Goal: Task Accomplishment & Management: Manage account settings

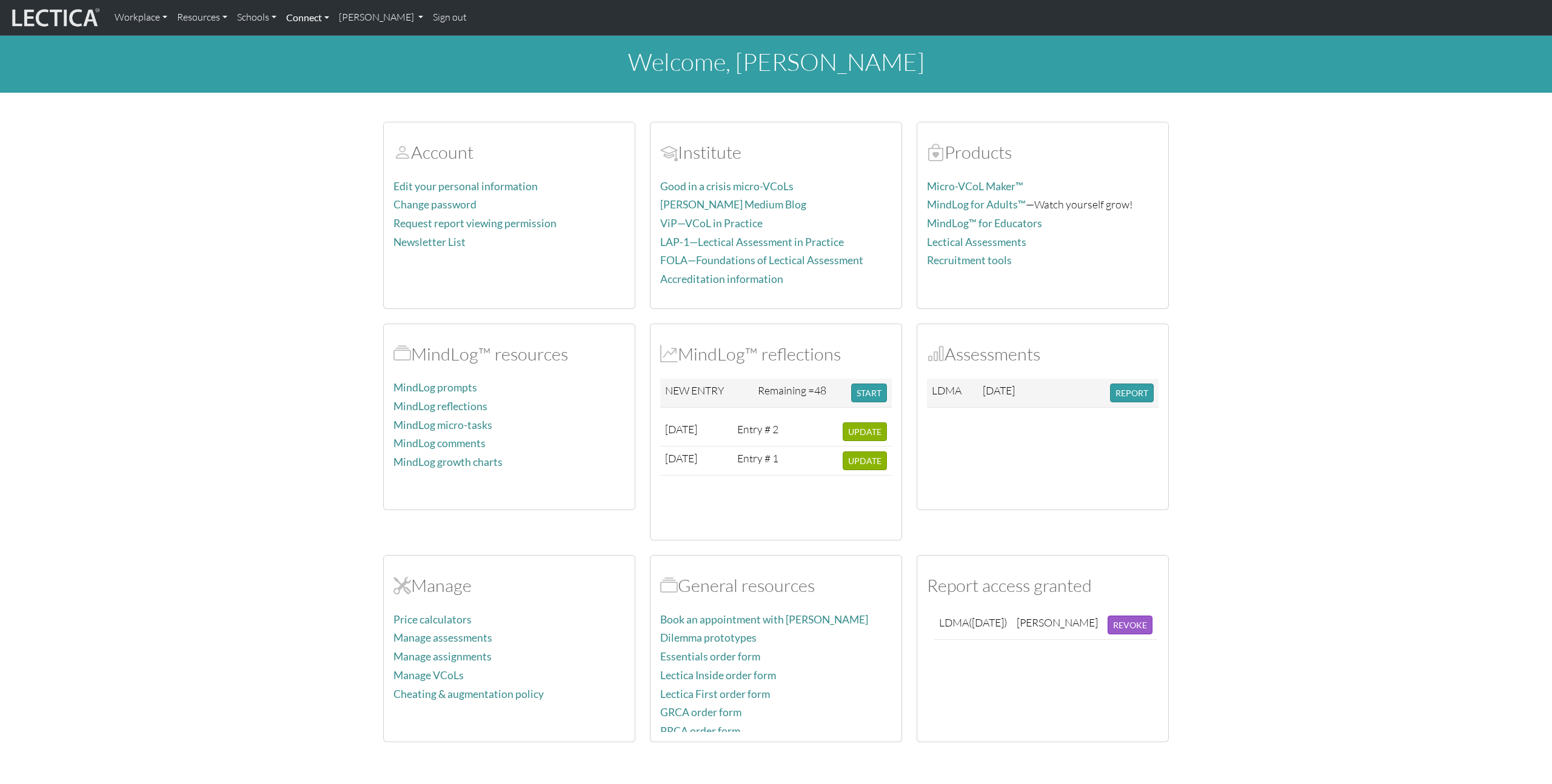
click at [294, 15] on link "Connect" at bounding box center [308, 17] width 53 height 25
click at [315, 47] on li "Contact" at bounding box center [317, 50] width 53 height 19
click at [306, 19] on link "Connect" at bounding box center [308, 17] width 53 height 25
click at [310, 65] on link "Contact" at bounding box center [317, 67] width 53 height 16
click at [1260, 393] on section "Account Edit your personal information Change password Request report viewing p…" at bounding box center [776, 424] width 1552 height 635
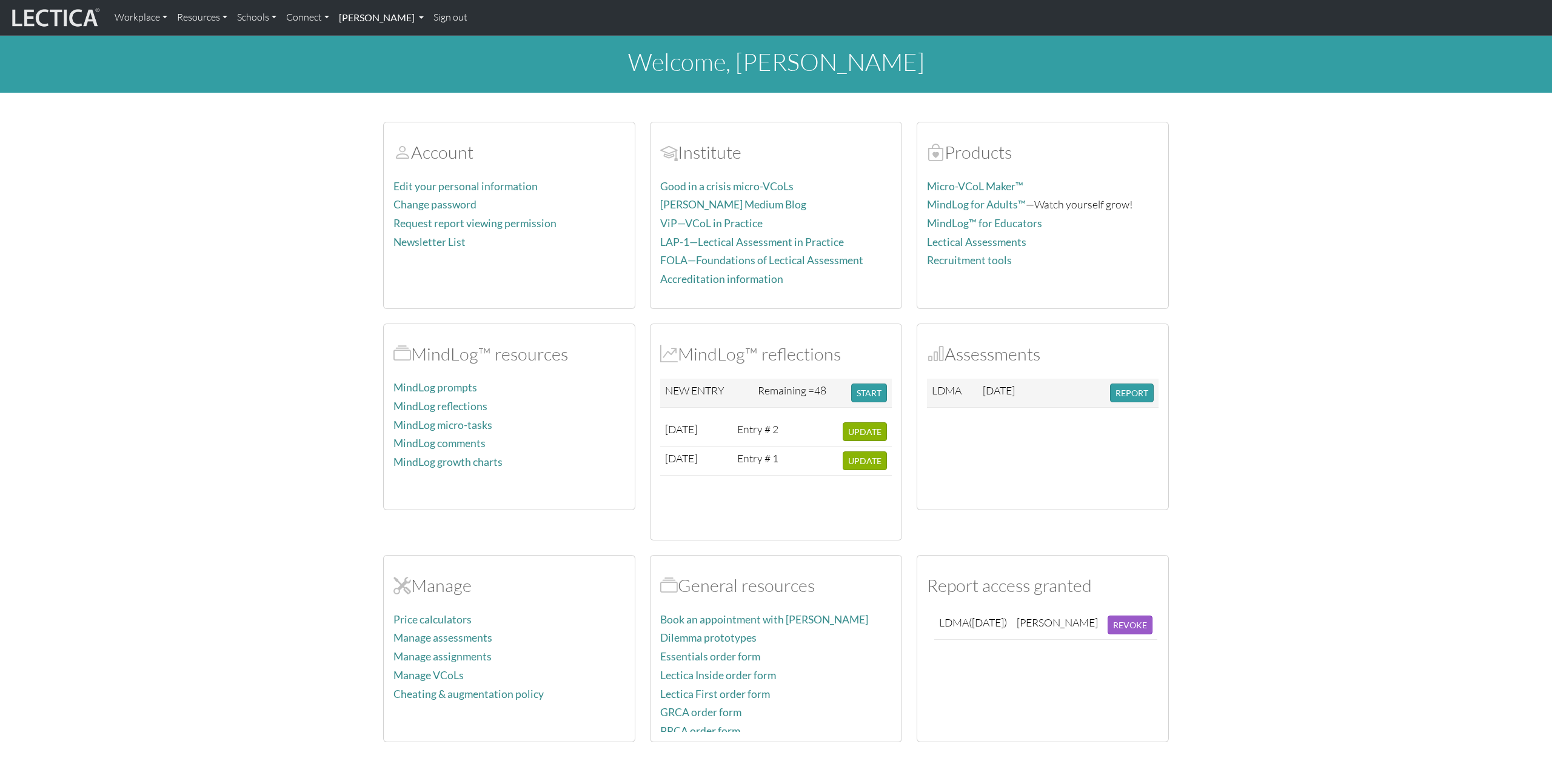
click at [399, 21] on link "[PERSON_NAME]" at bounding box center [382, 17] width 95 height 25
click at [393, 84] on link "Manage assignments" at bounding box center [396, 87] width 100 height 16
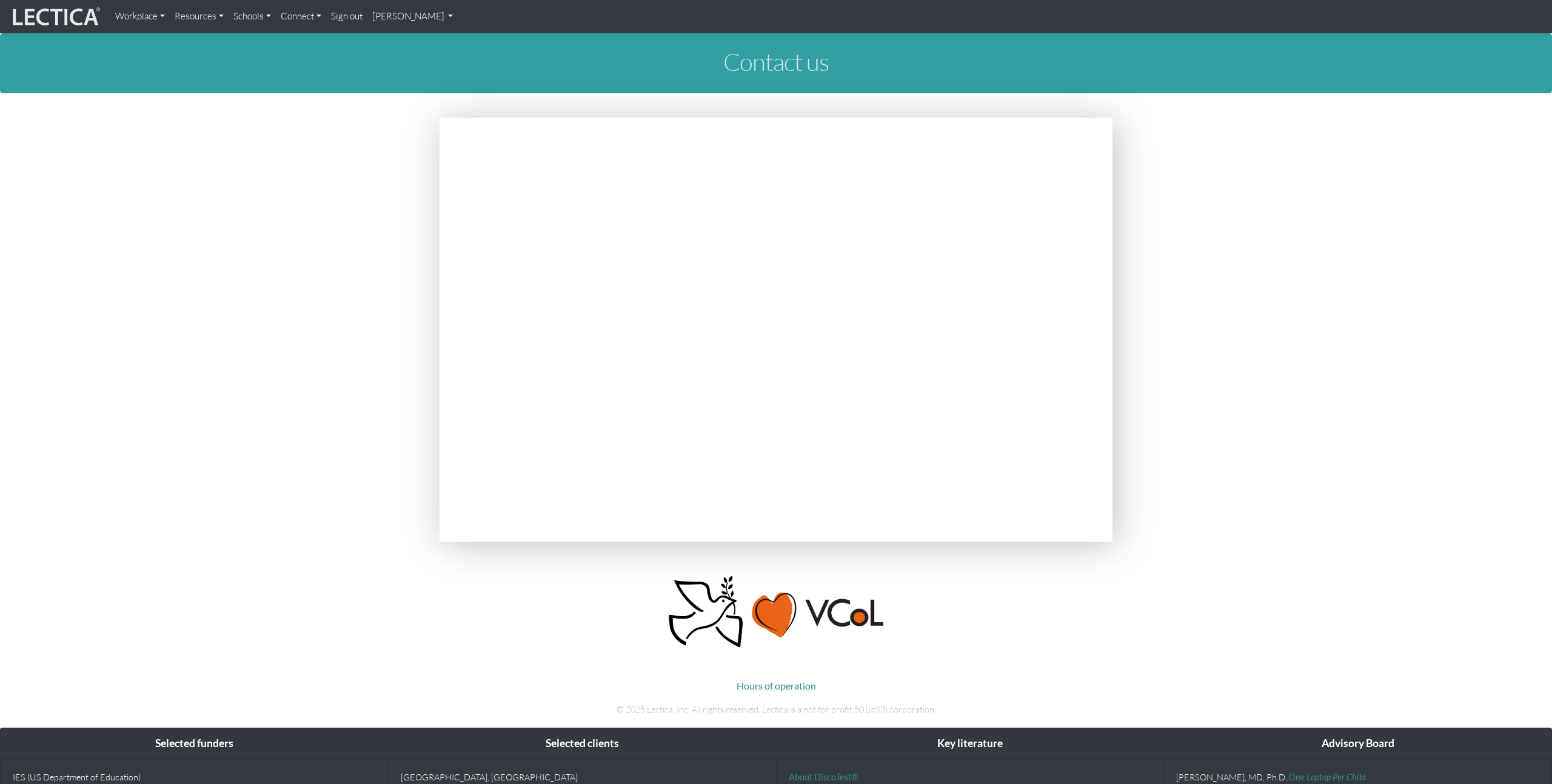
click at [216, 303] on section at bounding box center [776, 331] width 1552 height 428
click at [303, 23] on link "Connect" at bounding box center [301, 16] width 51 height 23
click at [312, 60] on link "Contact" at bounding box center [337, 60] width 103 height 15
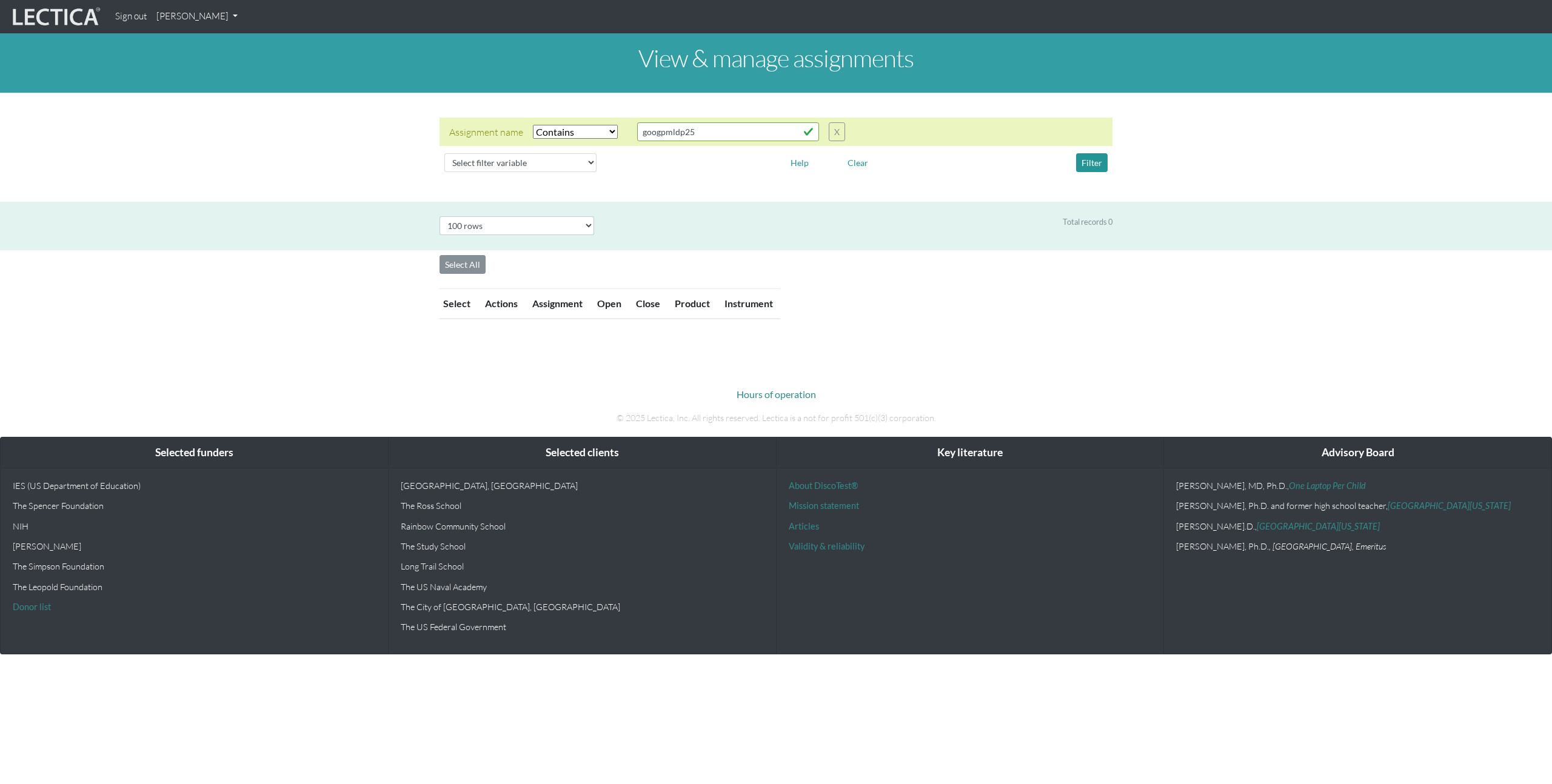
select select "icontains"
select select "100"
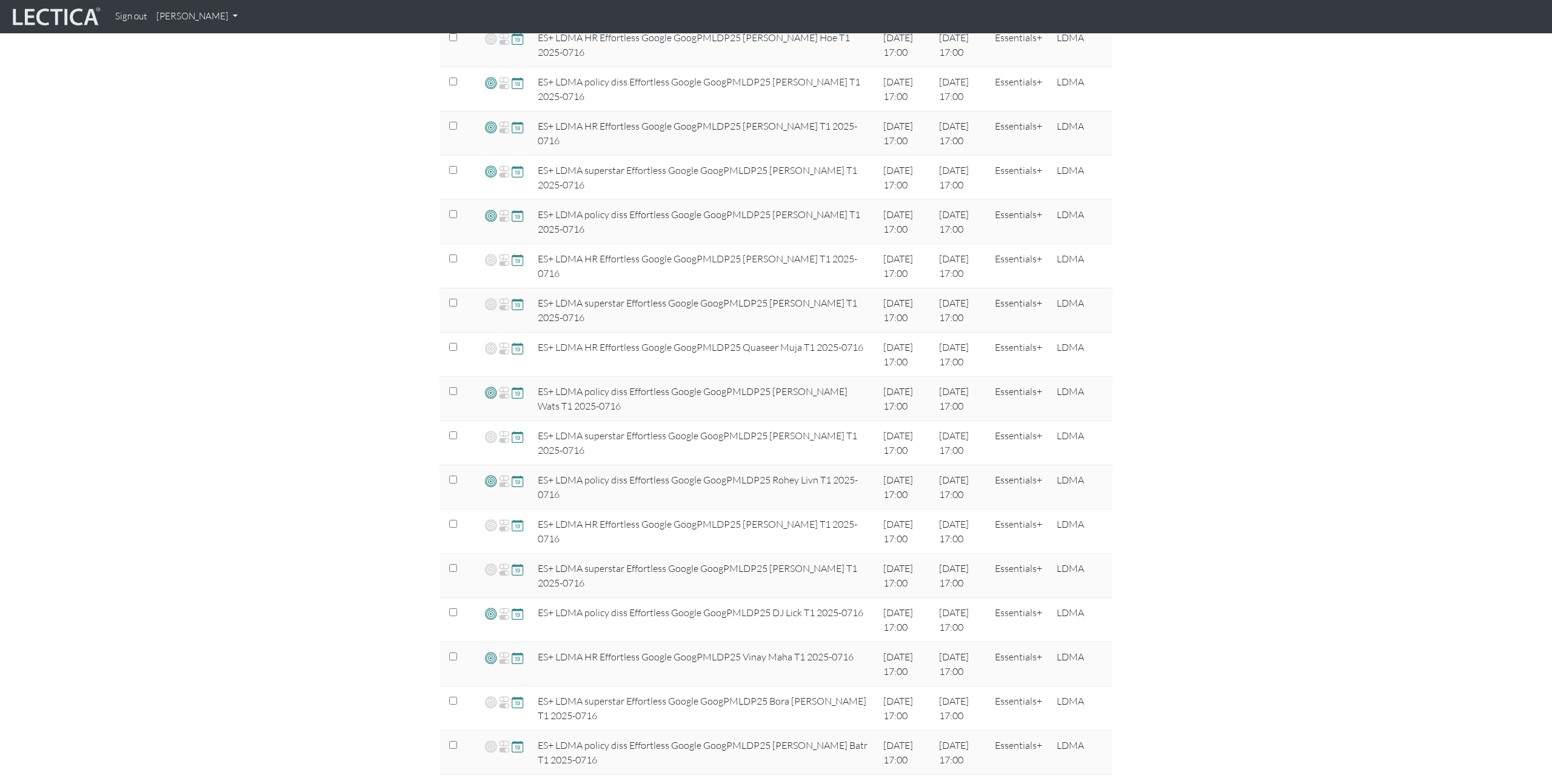
scroll to position [429, 0]
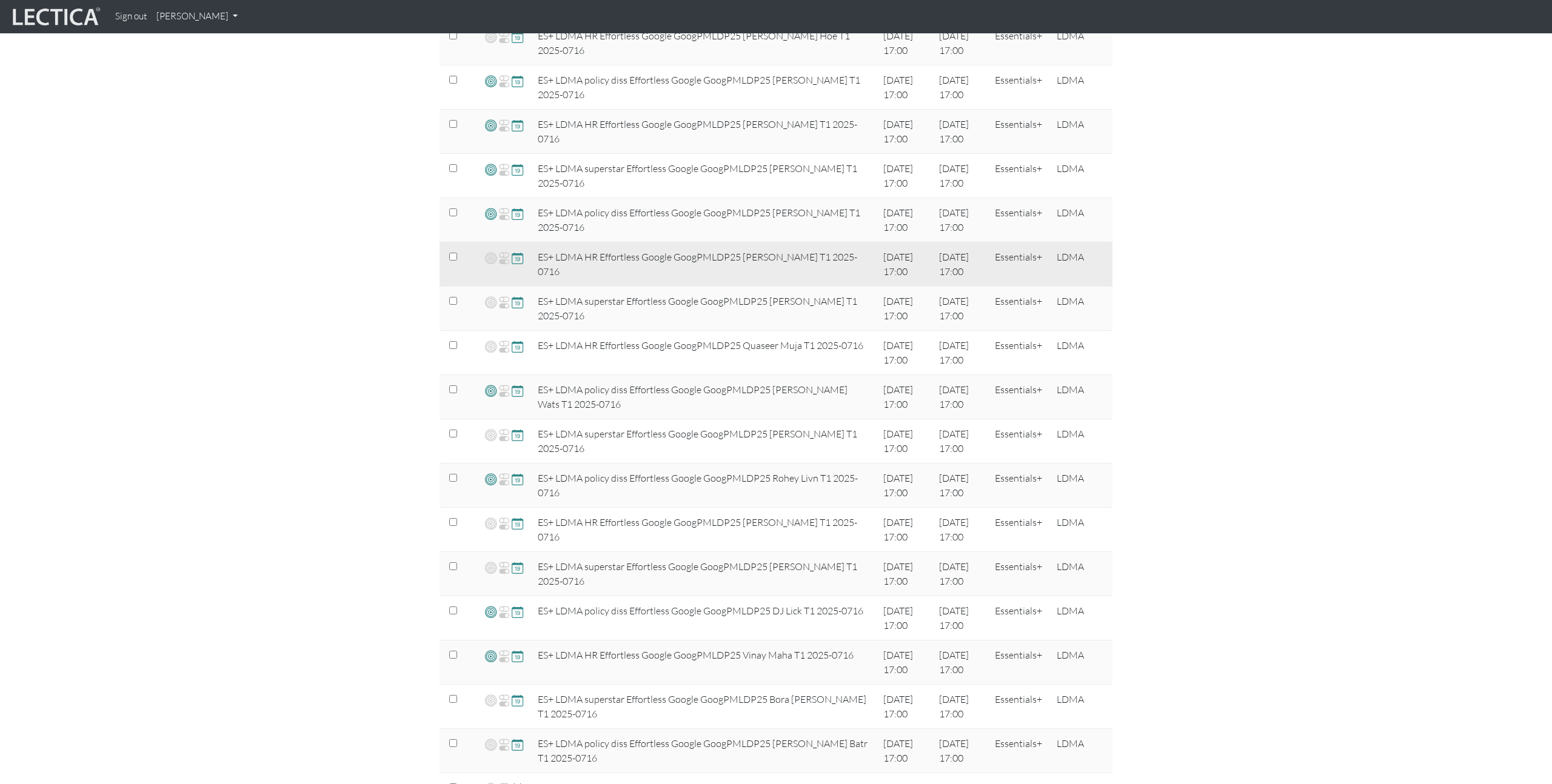
click at [504, 254] on span at bounding box center [504, 258] width 12 height 14
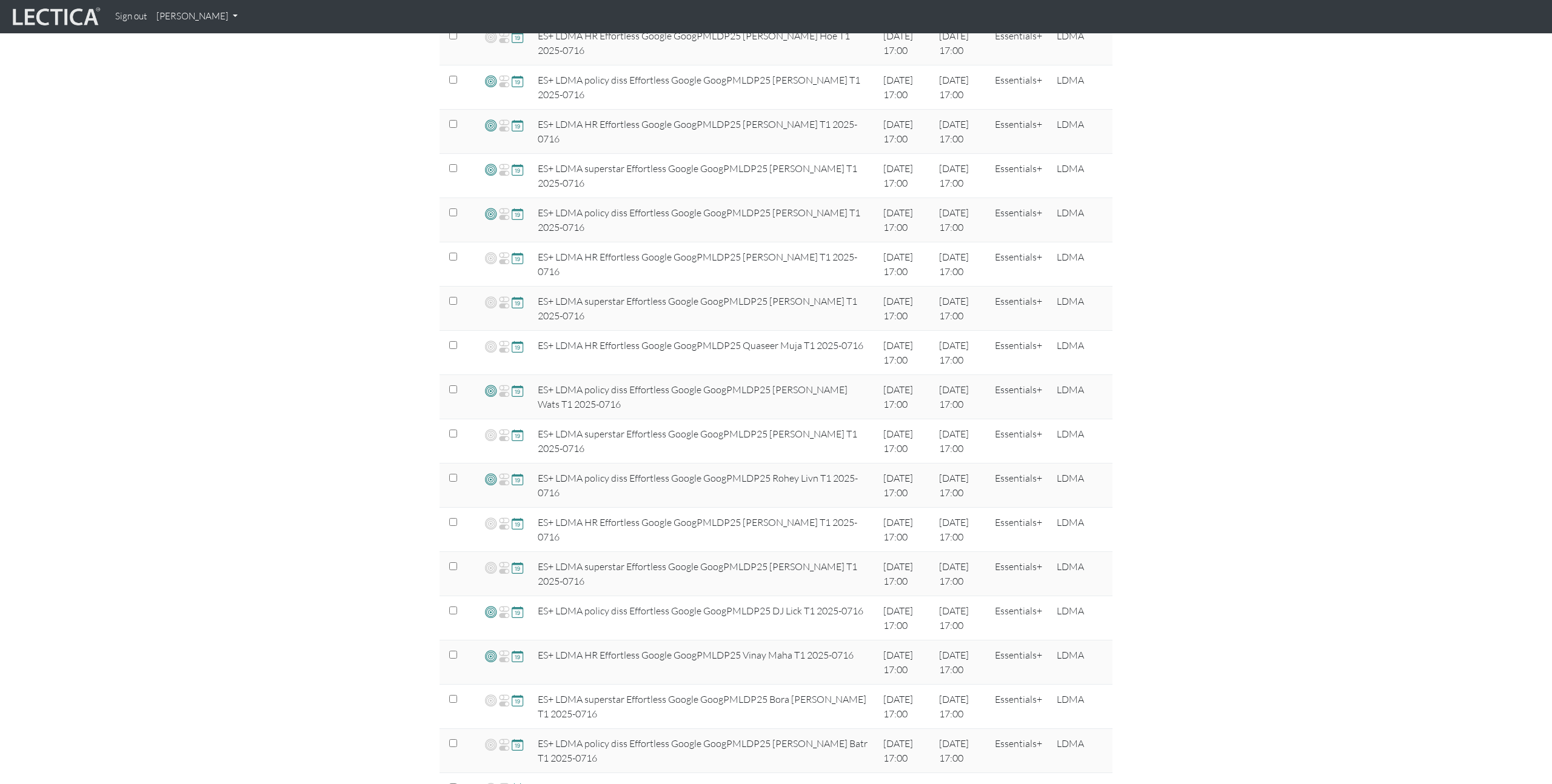
click at [387, 333] on div "View & manage assignments Assignment name Select filter Equals Does not equal C…" at bounding box center [776, 348] width 1552 height 1488
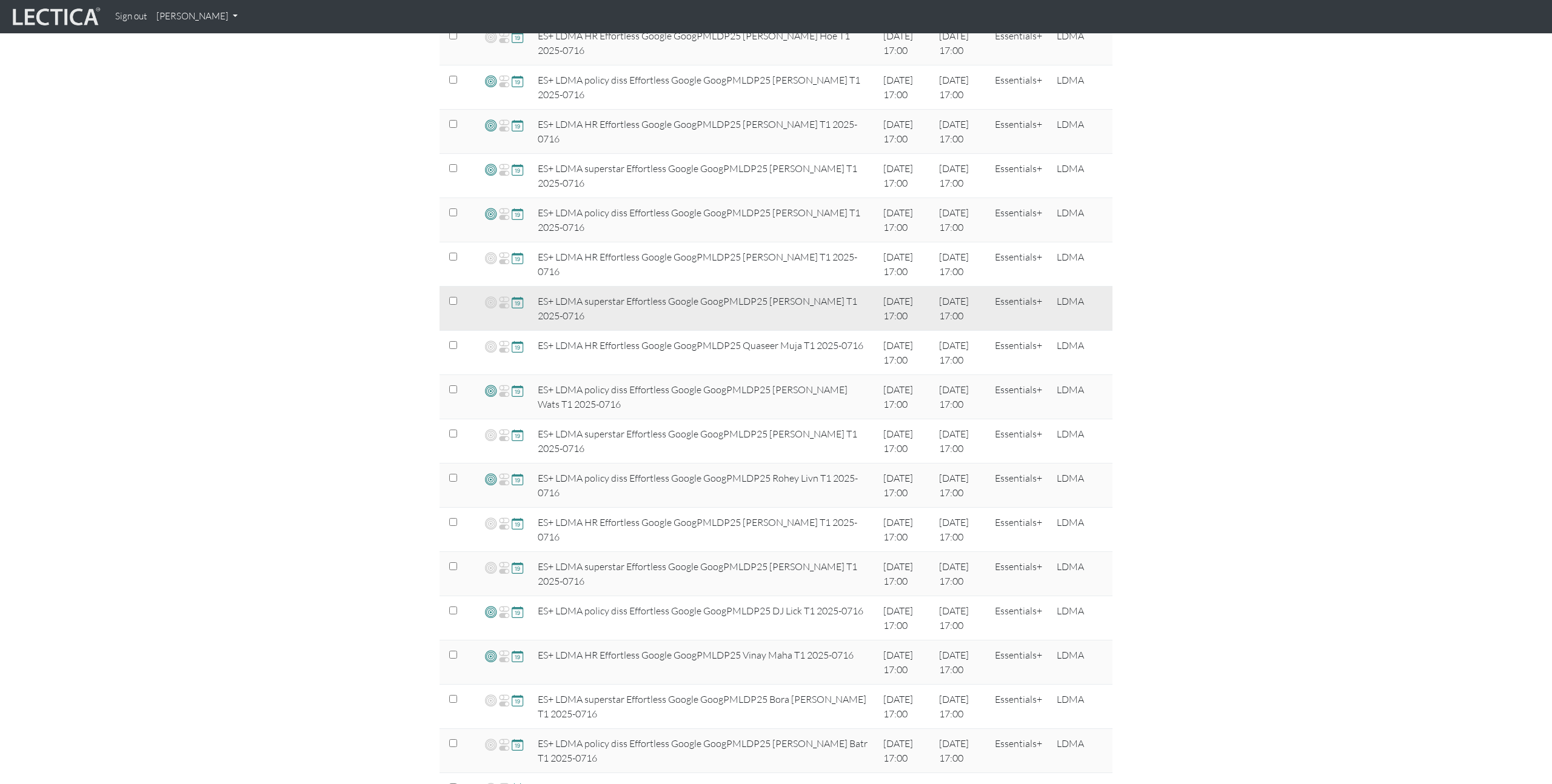
click at [487, 305] on span at bounding box center [491, 302] width 12 height 14
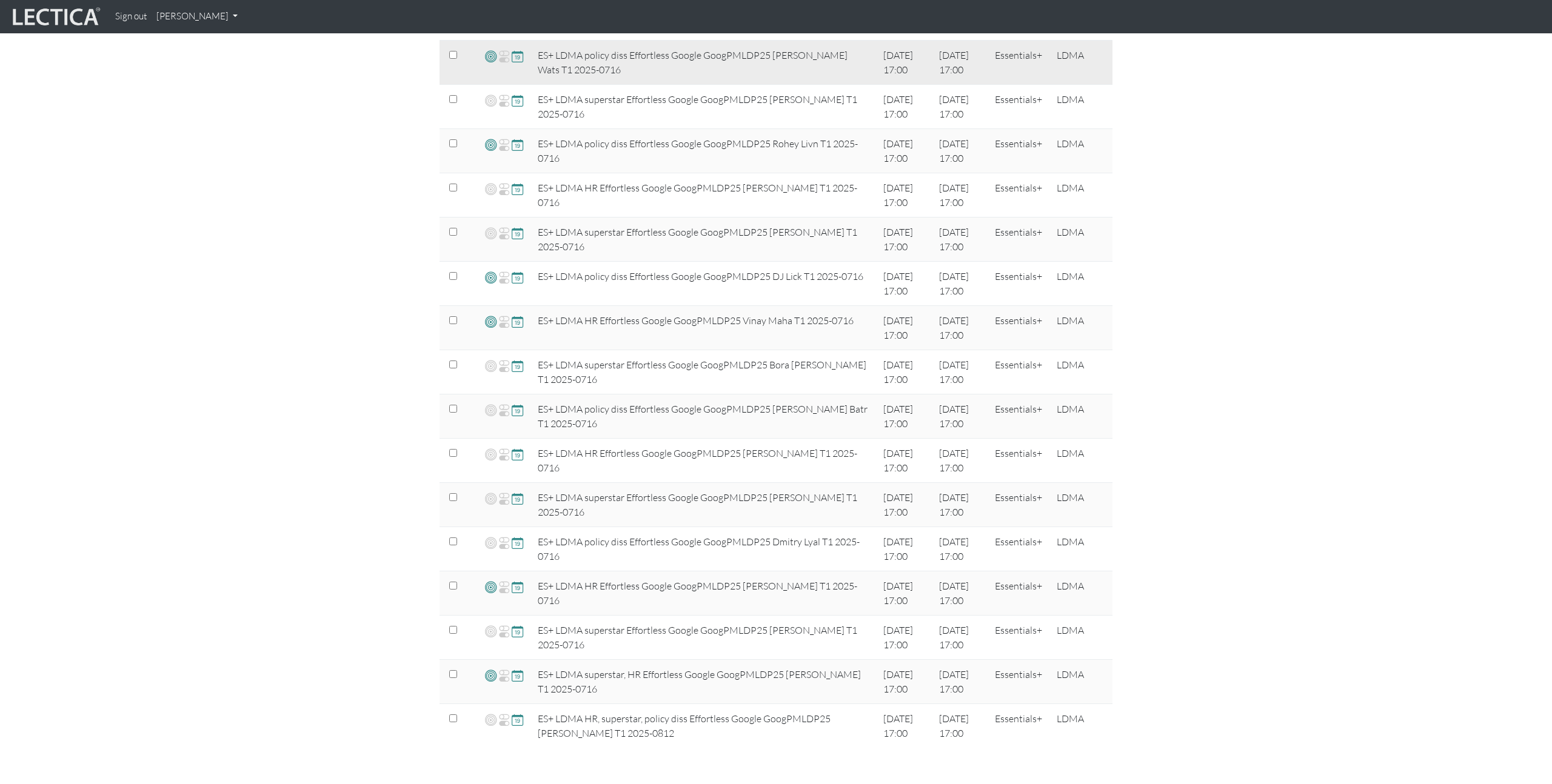
scroll to position [768, 0]
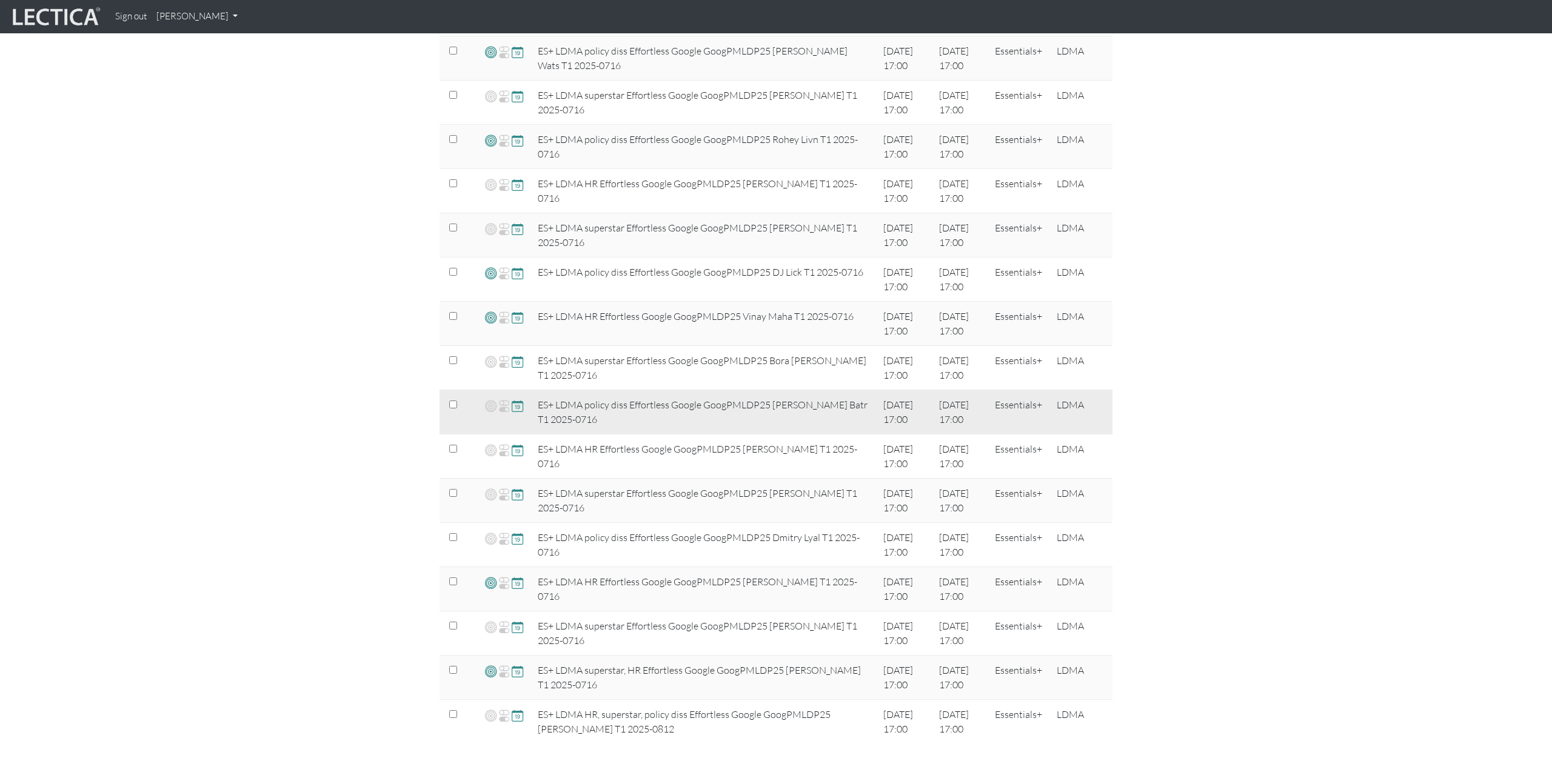
click at [519, 409] on span at bounding box center [518, 405] width 12 height 14
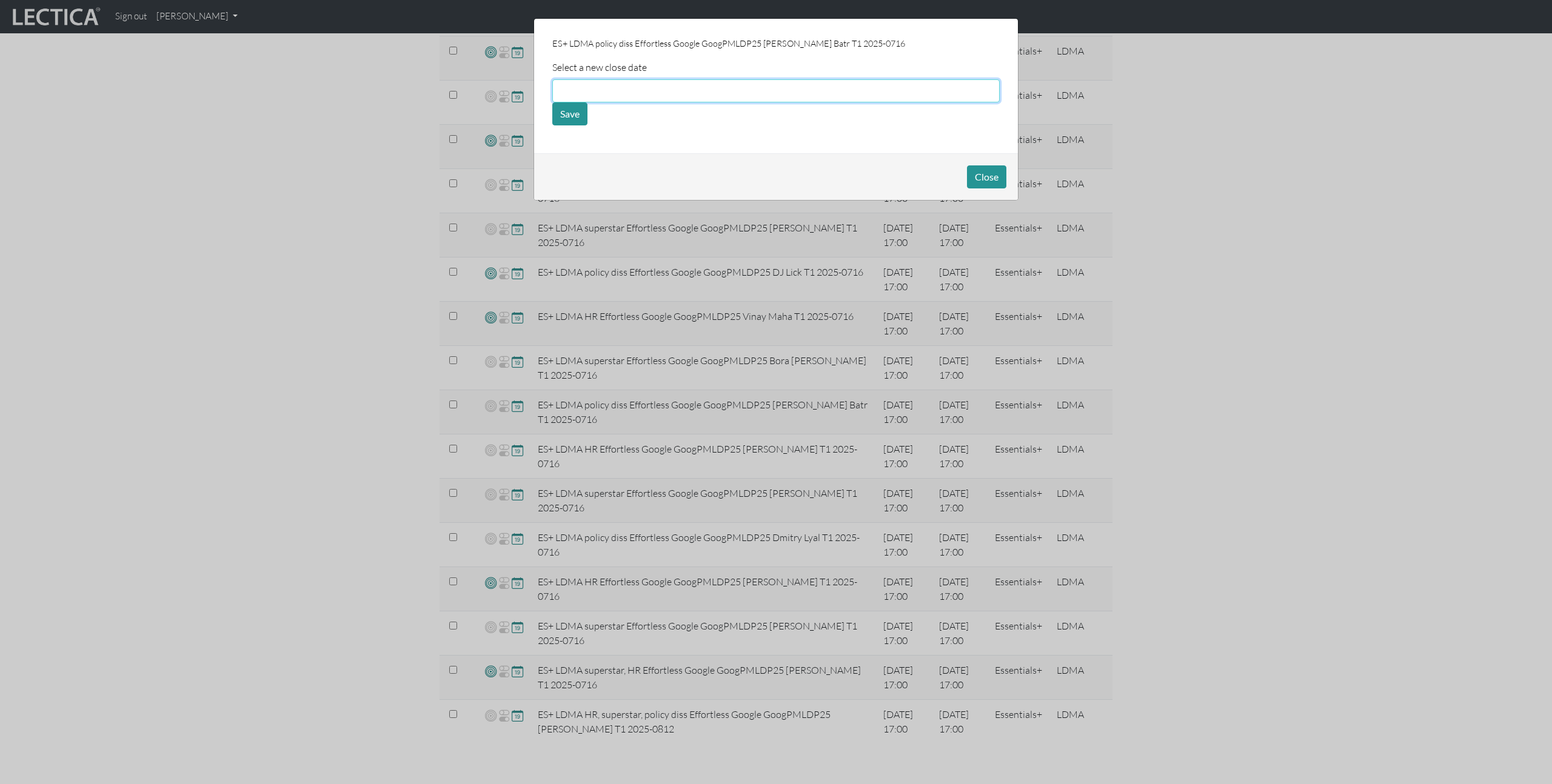
click at [636, 87] on input "text" at bounding box center [776, 91] width 448 height 23
click at [699, 176] on td "22" at bounding box center [701, 180] width 27 height 14
type input "08/22/2025"
click at [573, 114] on button "Save" at bounding box center [570, 114] width 35 height 23
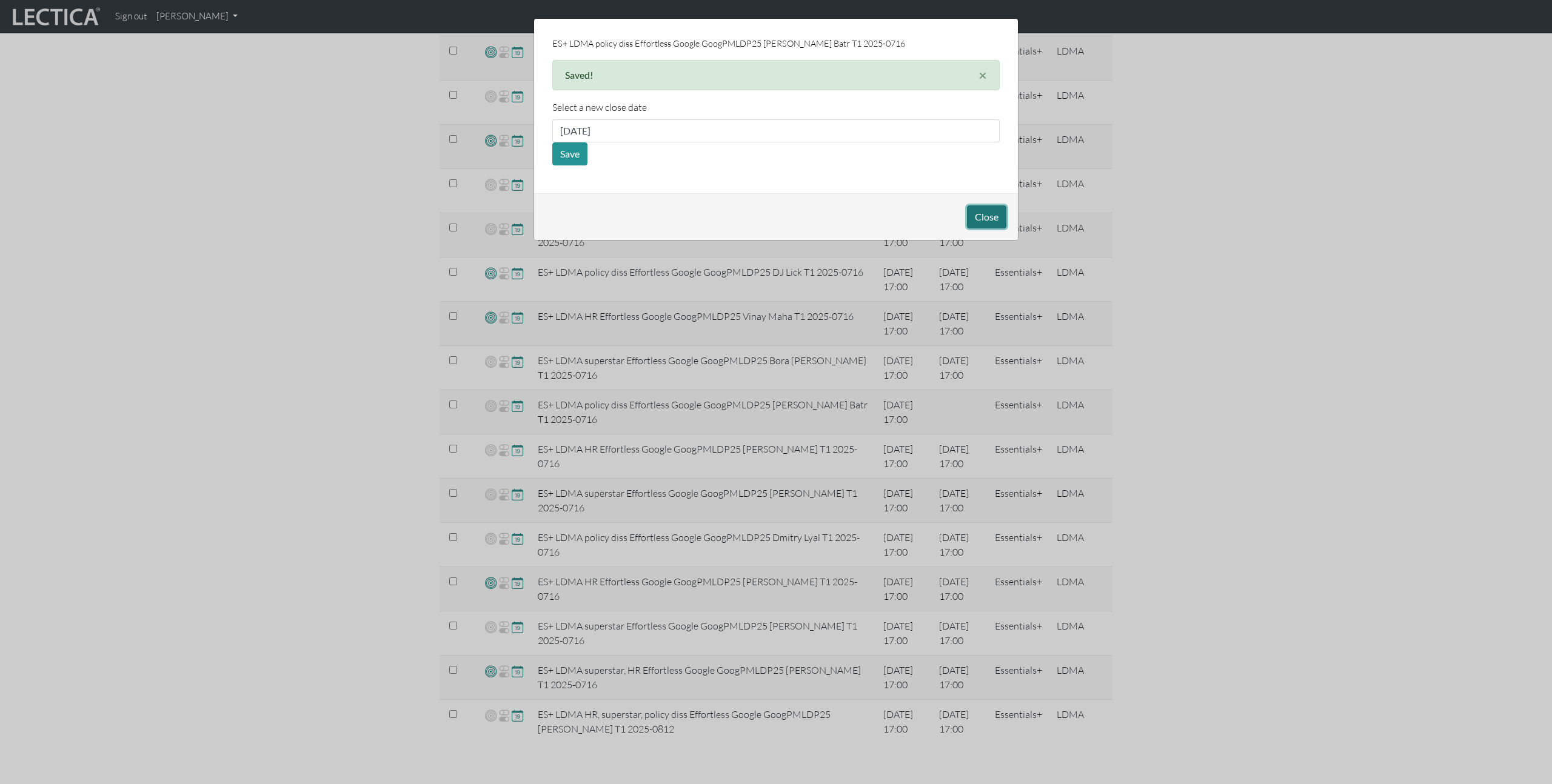
click at [986, 214] on button "Close" at bounding box center [986, 217] width 40 height 23
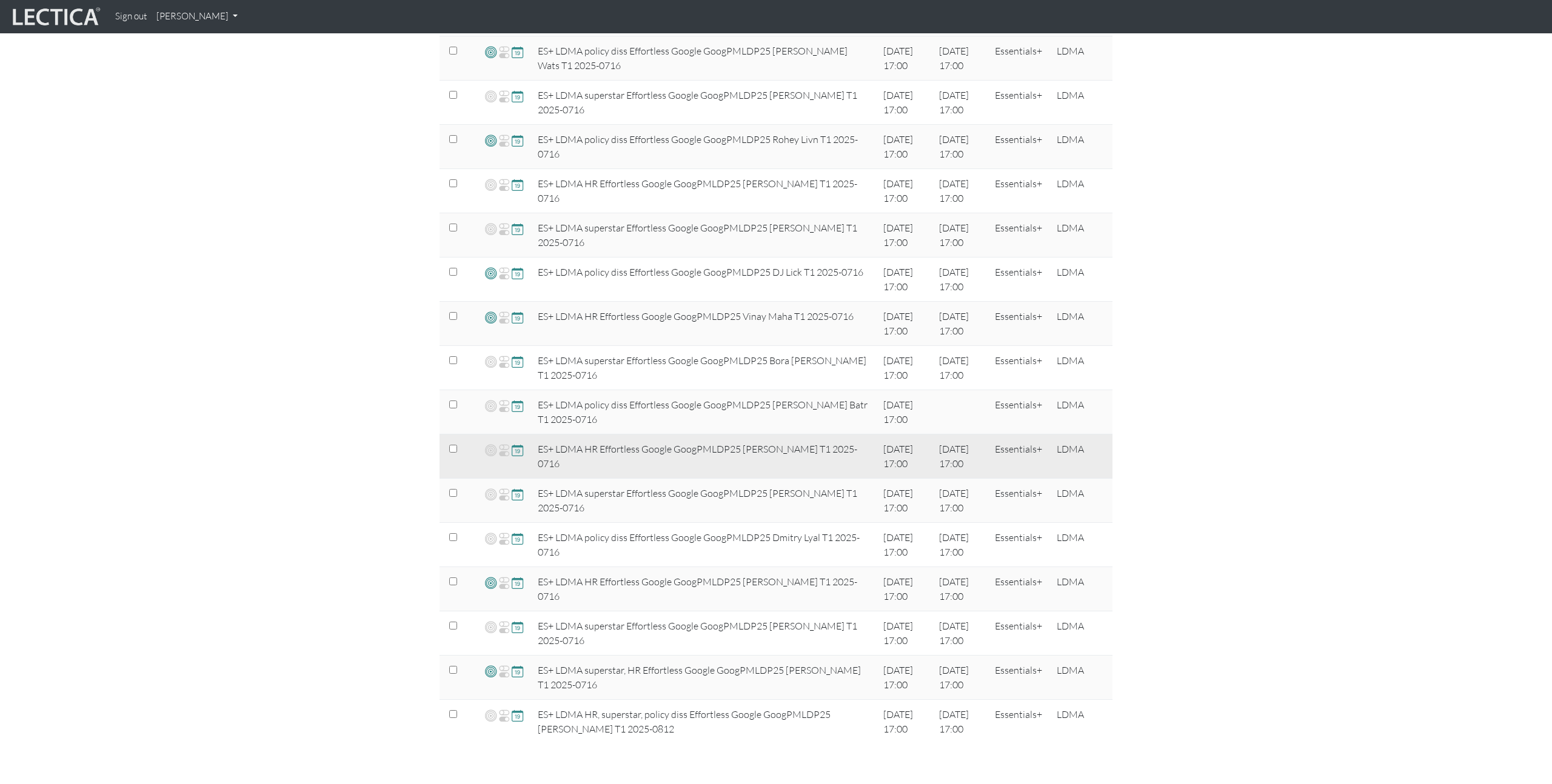
click at [518, 453] on span at bounding box center [518, 449] width 12 height 14
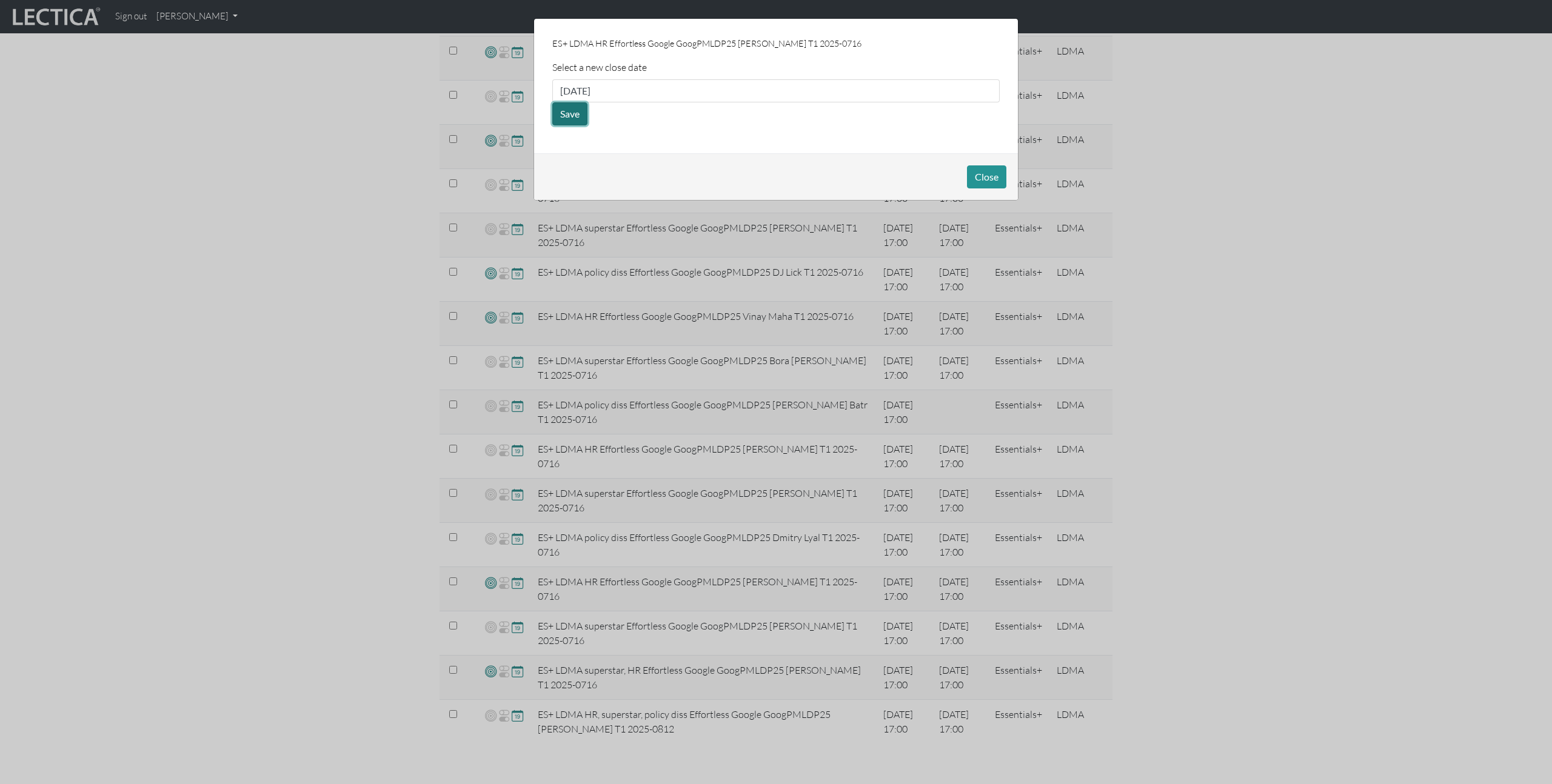
click at [568, 115] on button "Save" at bounding box center [570, 114] width 35 height 23
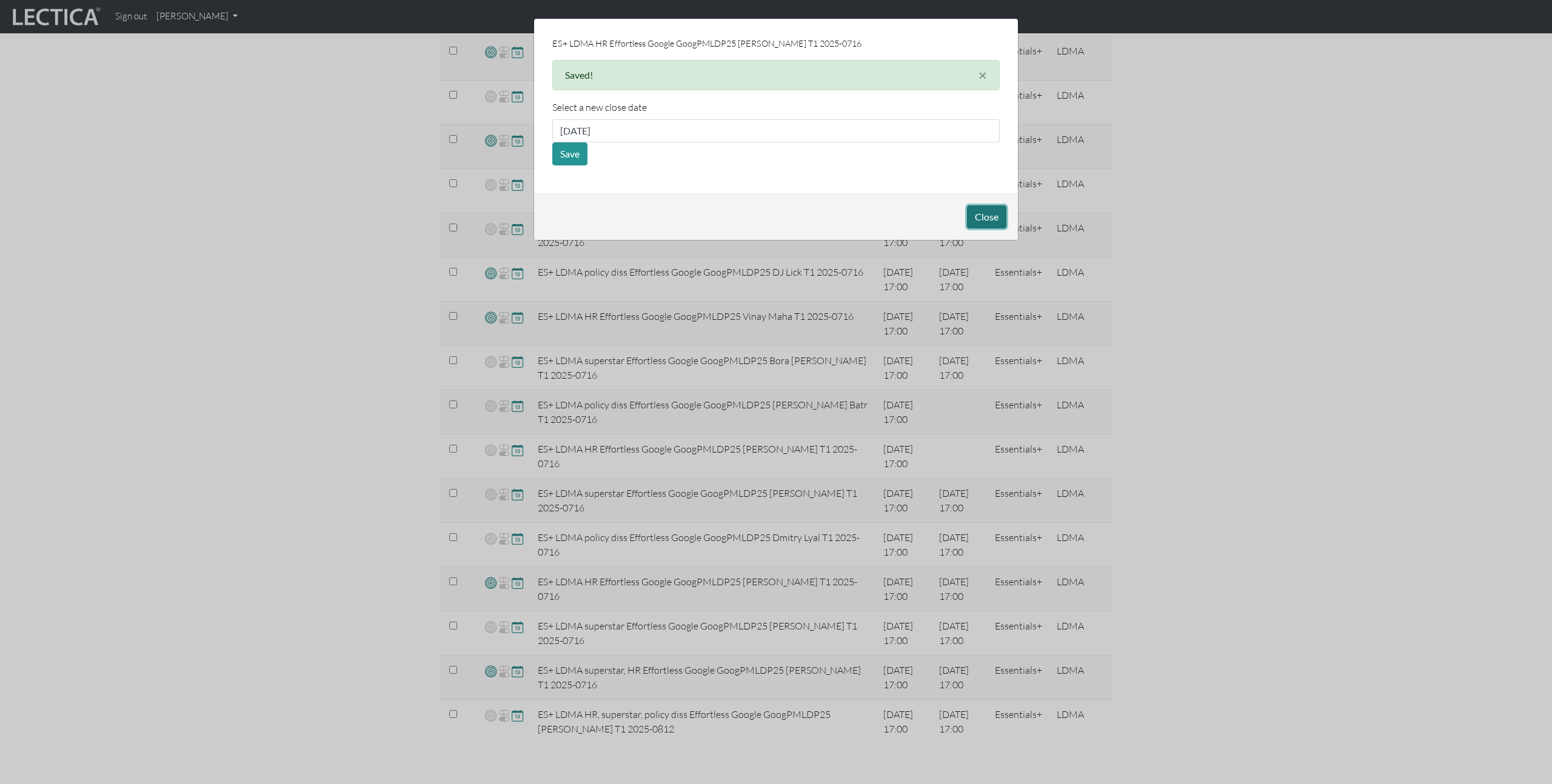
click at [986, 213] on button "Close" at bounding box center [986, 217] width 40 height 23
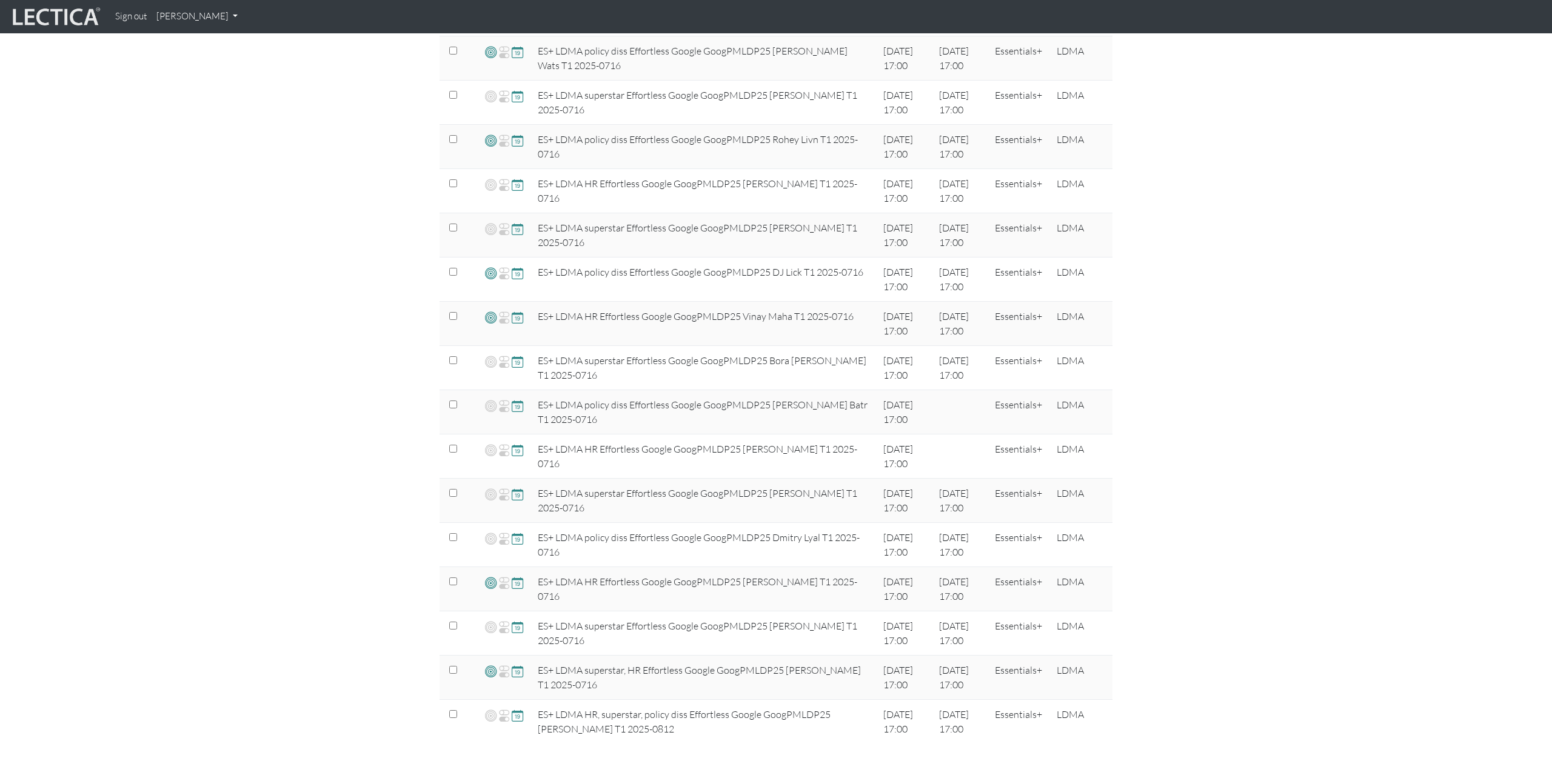
click at [1232, 377] on div "View & manage assignments Assignment name Select filter Equals Does not equal C…" at bounding box center [776, 9] width 1552 height 1488
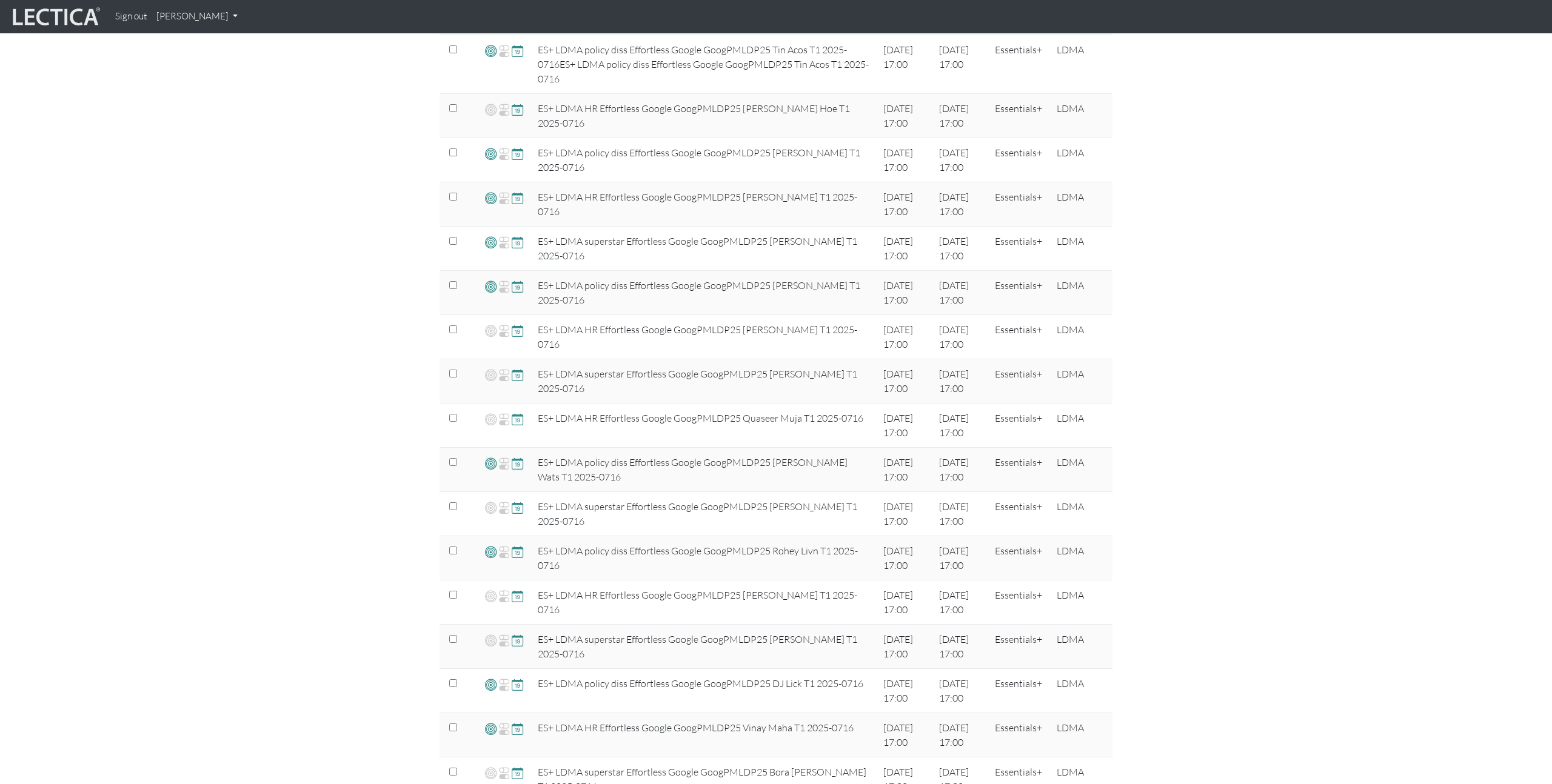
scroll to position [0, 0]
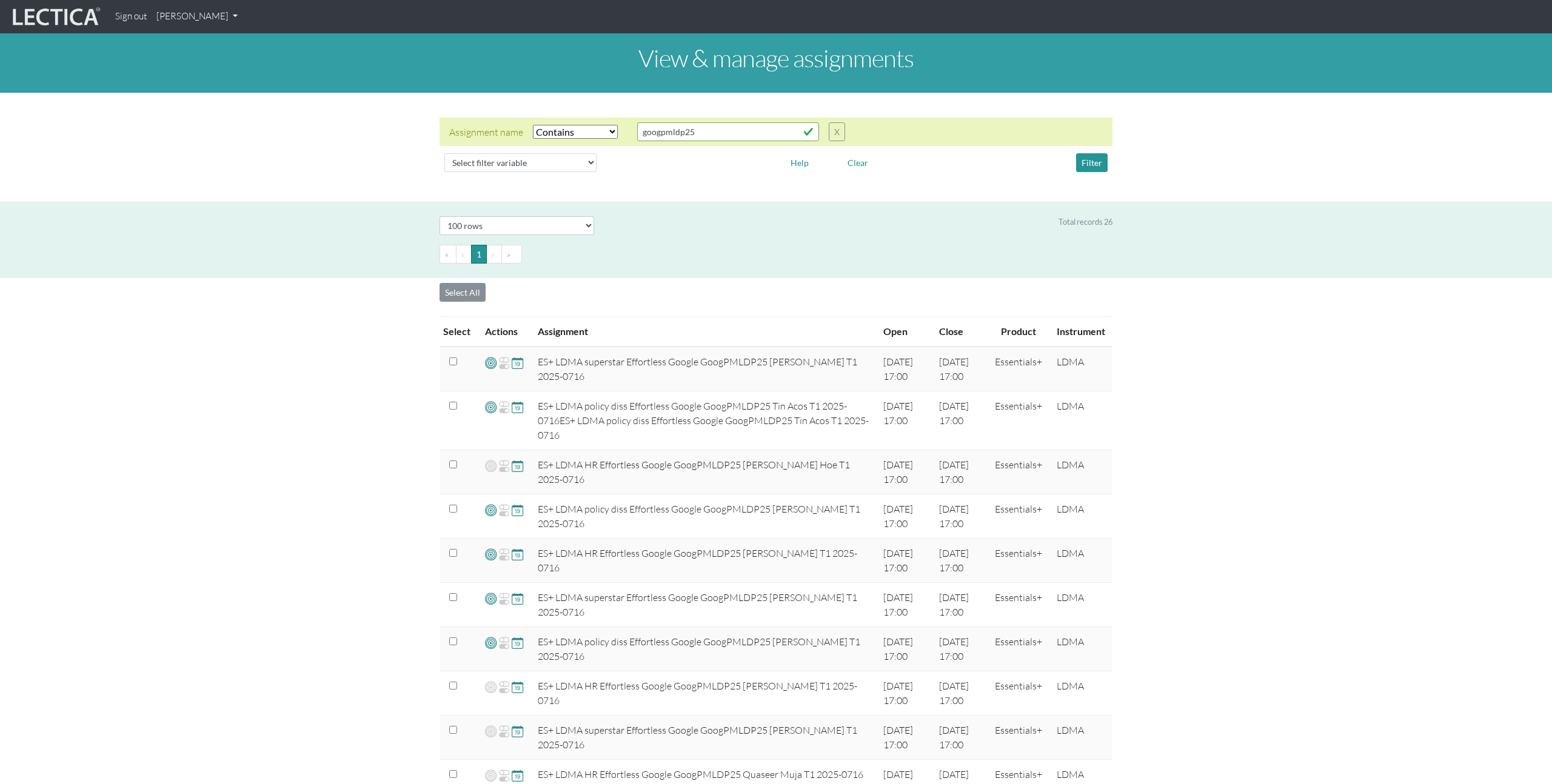
click at [230, 7] on link "[PERSON_NAME]" at bounding box center [197, 16] width 91 height 23
click at [217, 74] on link "Manage assessments" at bounding box center [213, 71] width 103 height 15
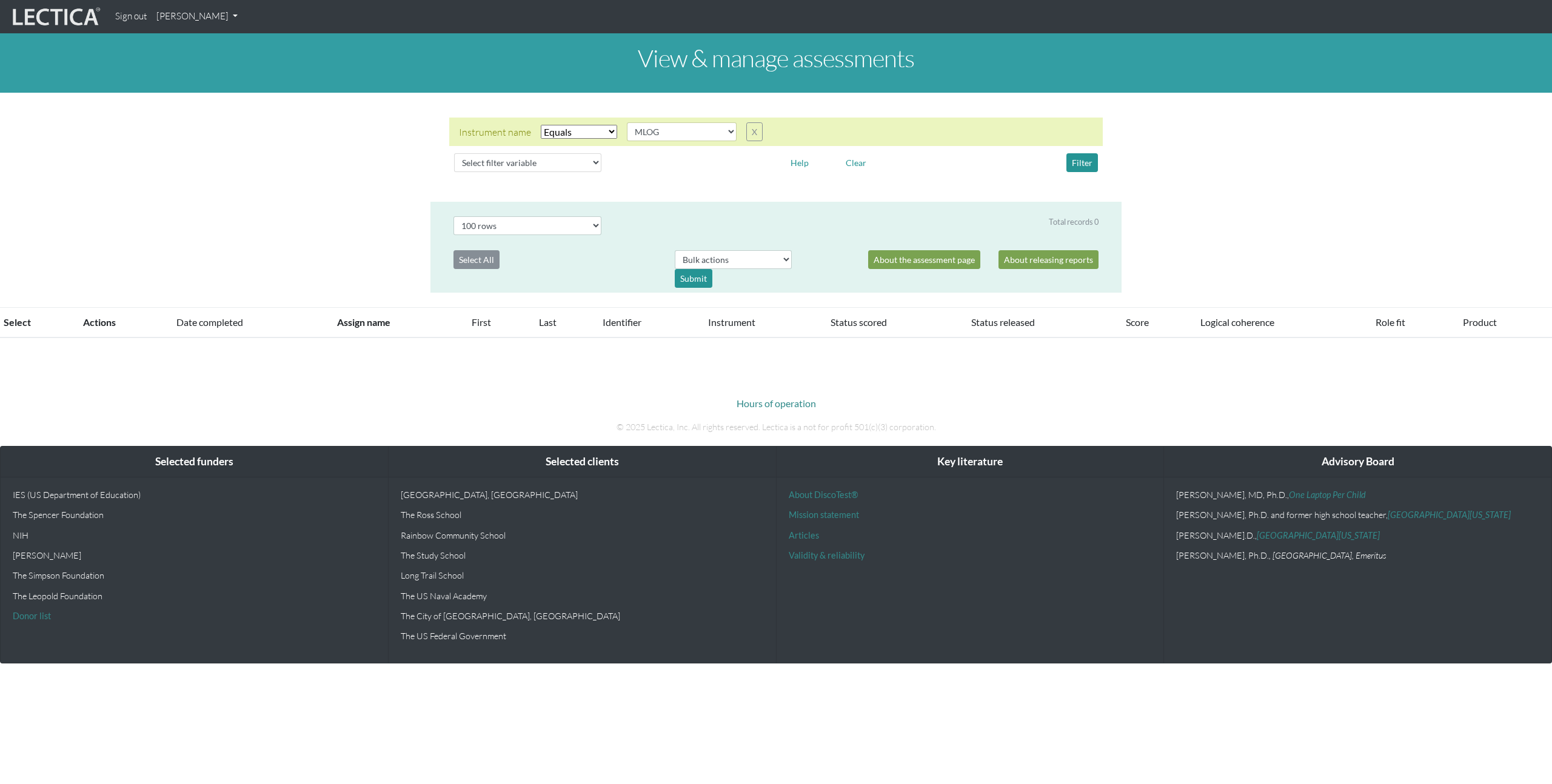
select select "MLOG"
select select "100"
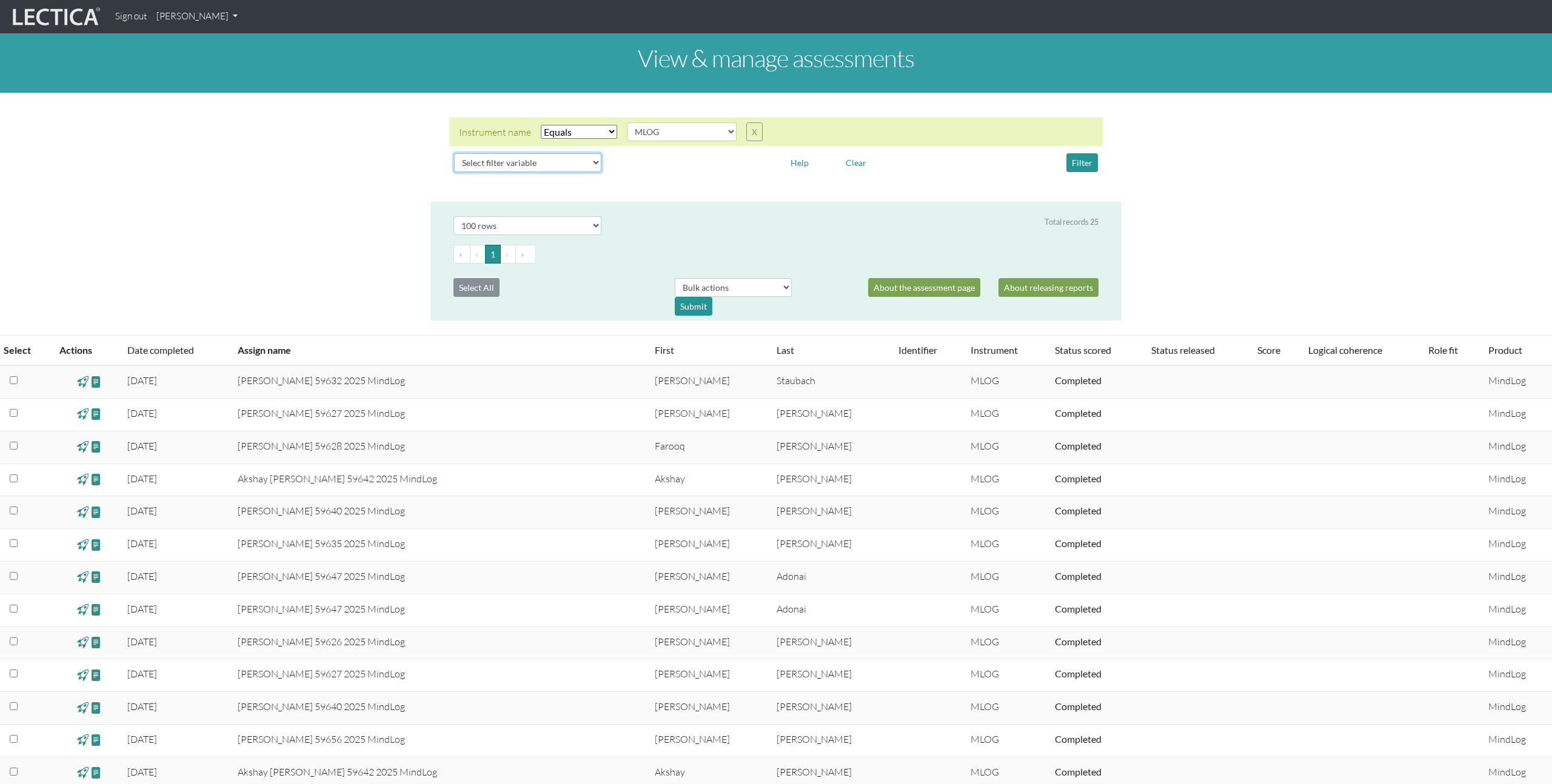
click at [581, 166] on select "Select filter variable Assignment name Date started Date completed First name G…" at bounding box center [527, 162] width 147 height 19
select select "status_score"
select select
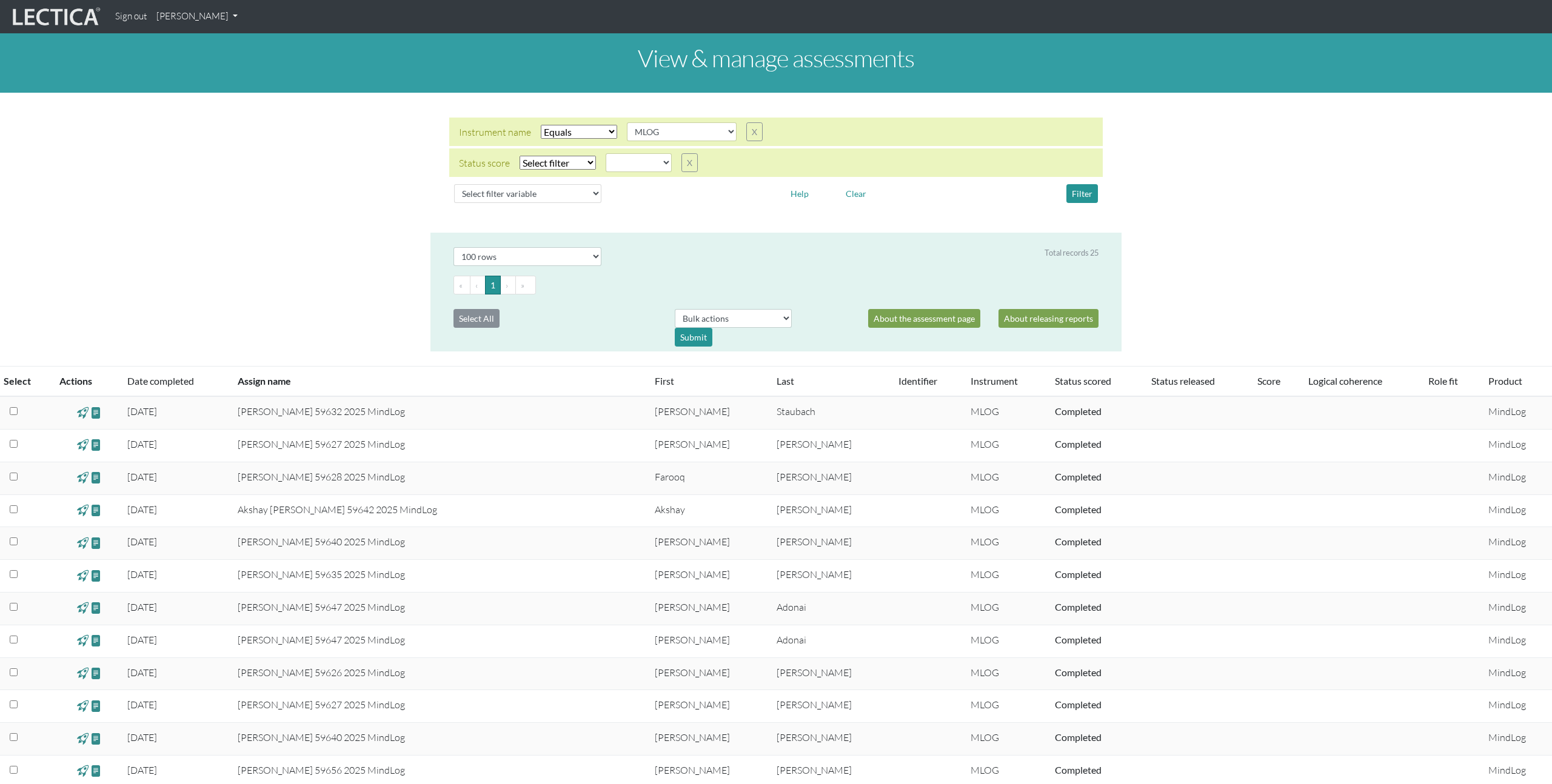
click at [576, 160] on select "Select filter Equals Does not equal" at bounding box center [558, 162] width 77 height 14
select select "iexact"
click at [646, 165] on select "completed created finalized_cs finalized_ls finalized_ss scored_cs started subm…" at bounding box center [639, 162] width 66 height 19
select select "submitted"
click at [1082, 195] on button "Filter" at bounding box center [1082, 193] width 32 height 19
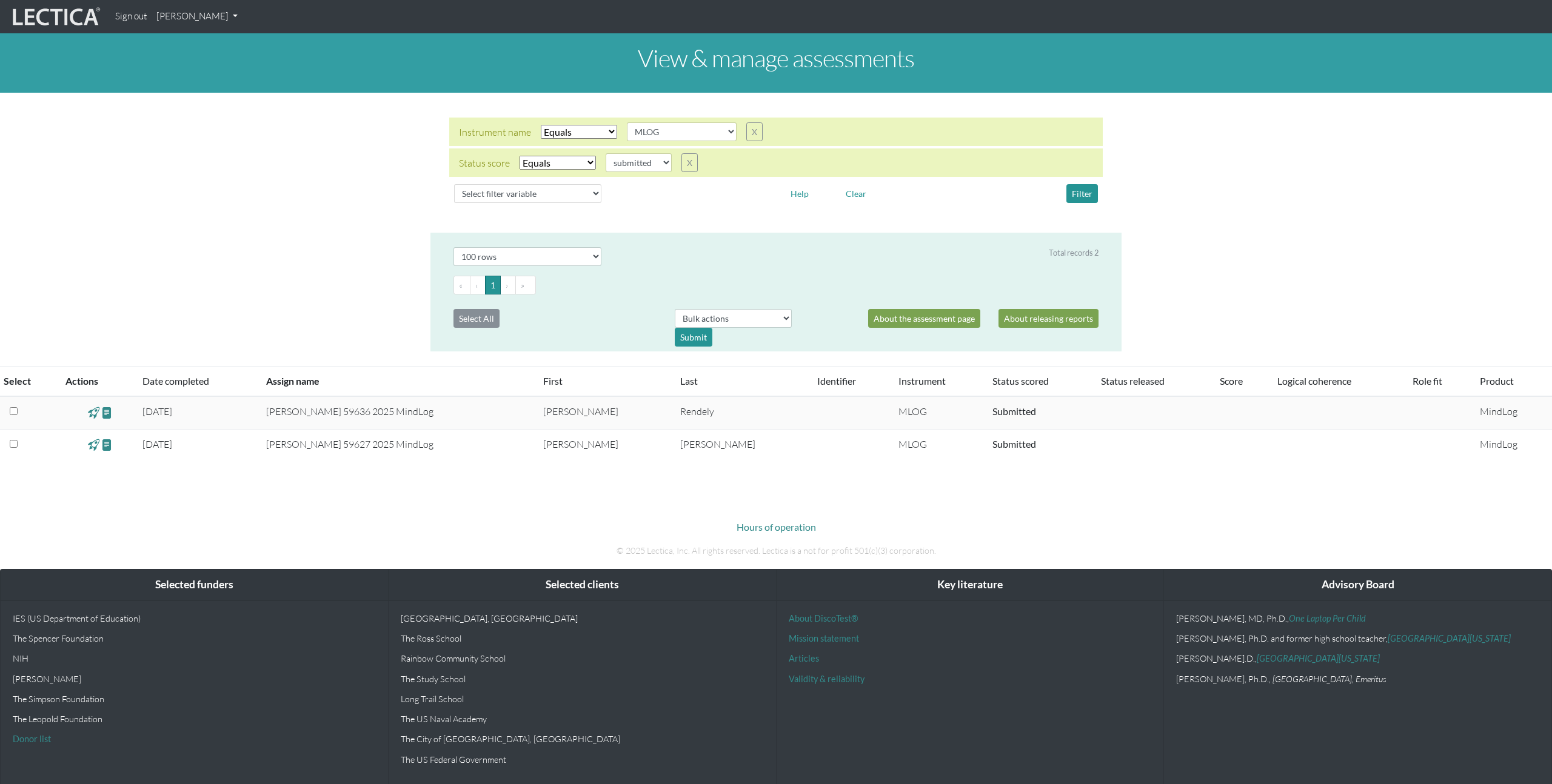
click at [314, 305] on div "View & manage assessments Instrument name Select filter Equals Does not equal S…" at bounding box center [776, 247] width 1552 height 429
click at [147, 522] on body "Sign out Nicholas Maisano My Profile Manage assessments Manage assignments View…" at bounding box center [776, 394] width 1552 height 787
click at [113, 415] on span at bounding box center [107, 412] width 12 height 14
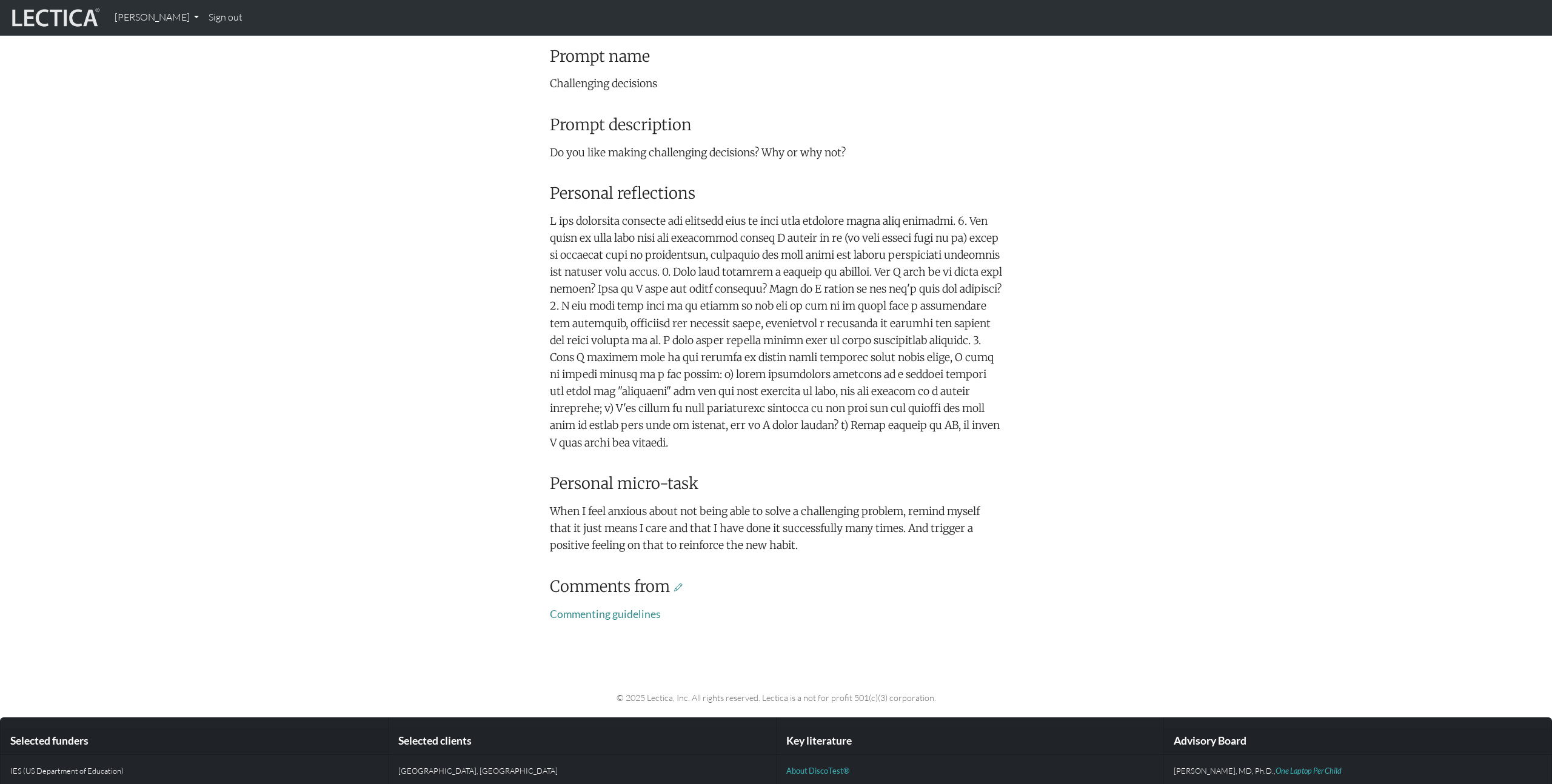
scroll to position [318, 0]
